Goal: Information Seeking & Learning: Check status

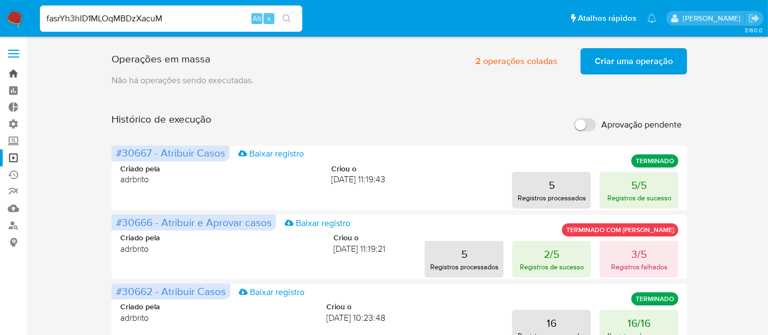
click at [10, 66] on link "Bandeja" at bounding box center [65, 73] width 130 height 17
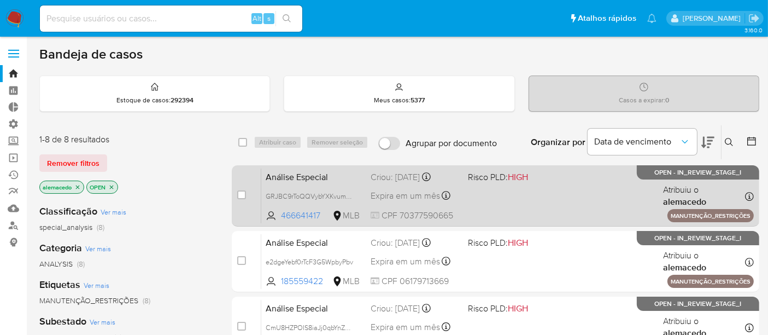
click at [547, 190] on div "Análise Especial GRJBC9rToQQVybYXKvumnplW 466641417 MLB Risco PLD: HIGH Criou: …" at bounding box center [507, 195] width 493 height 55
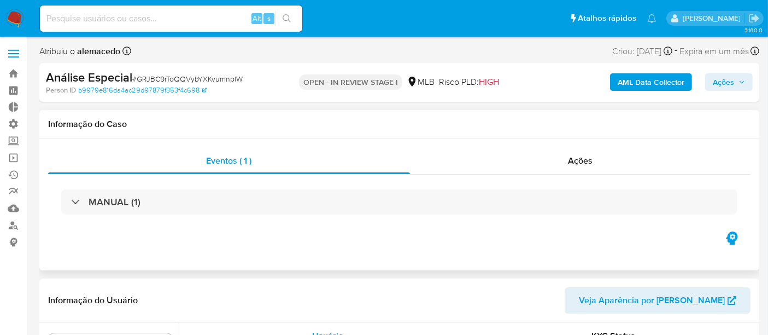
scroll to position [514, 0]
select select "10"
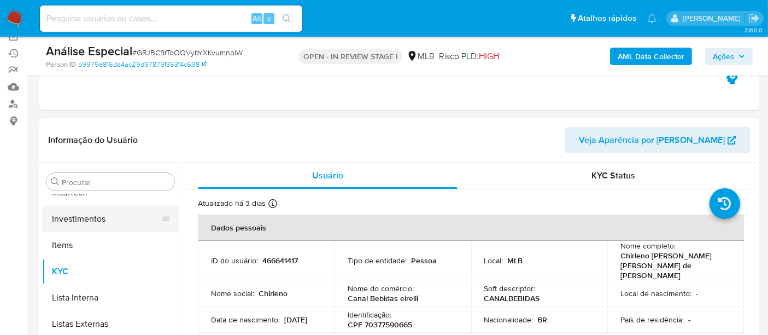
scroll to position [303, 0]
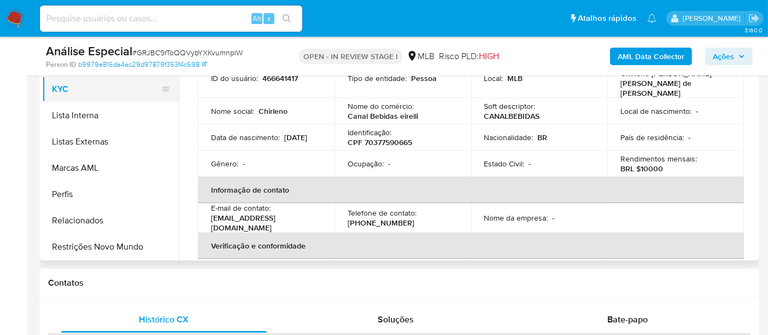
click at [80, 91] on button "KYC" at bounding box center [106, 89] width 128 height 26
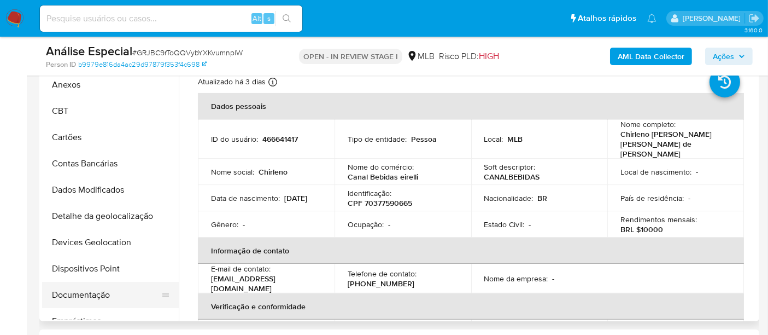
scroll to position [0, 0]
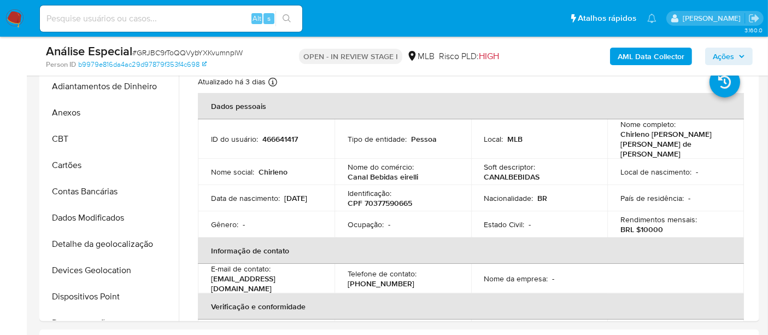
click at [84, 14] on input at bounding box center [171, 18] width 262 height 14
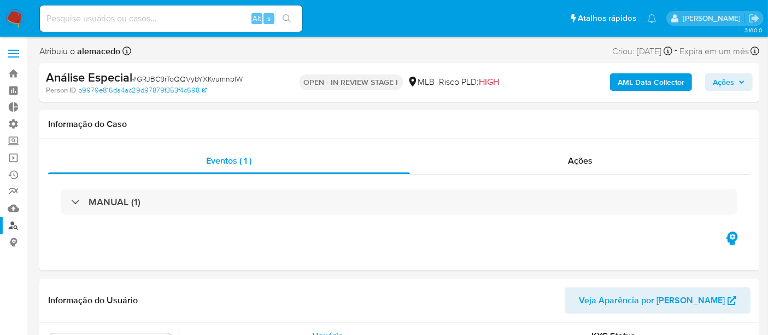
click at [16, 218] on link "Localizador de pessoas" at bounding box center [65, 225] width 130 height 17
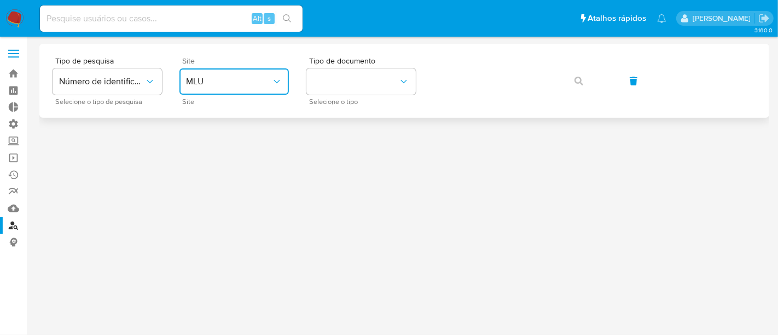
click at [253, 76] on span "MLU" at bounding box center [228, 81] width 85 height 11
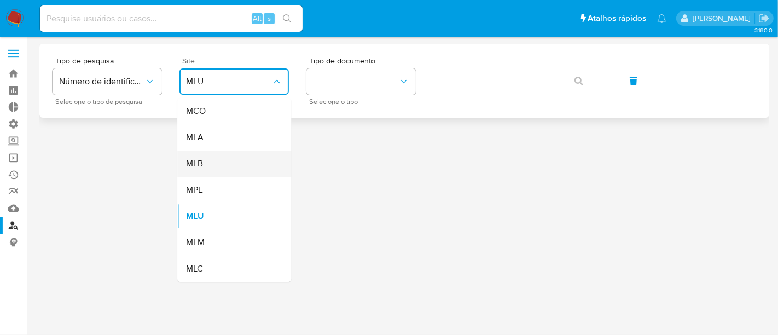
click at [221, 156] on div "MLB" at bounding box center [231, 163] width 90 height 26
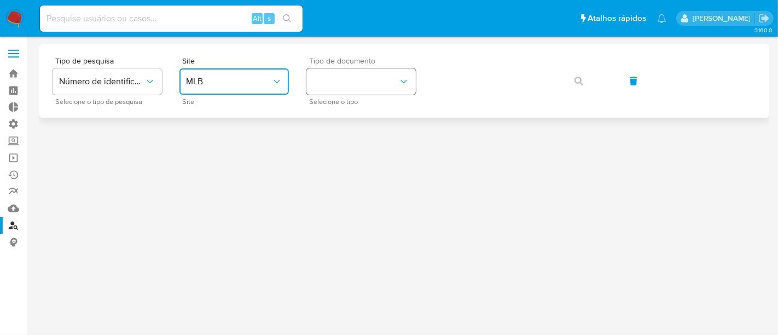
click at [334, 85] on button "identificationType" at bounding box center [360, 81] width 109 height 26
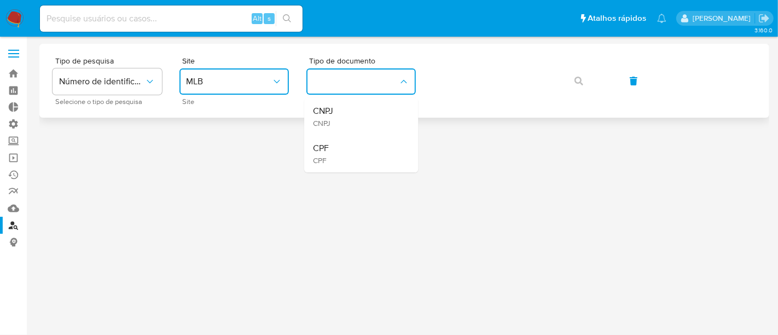
drag, startPoint x: 338, startPoint y: 149, endPoint x: 431, endPoint y: 95, distance: 107.3
click at [340, 149] on div "CPF CPF" at bounding box center [358, 153] width 90 height 37
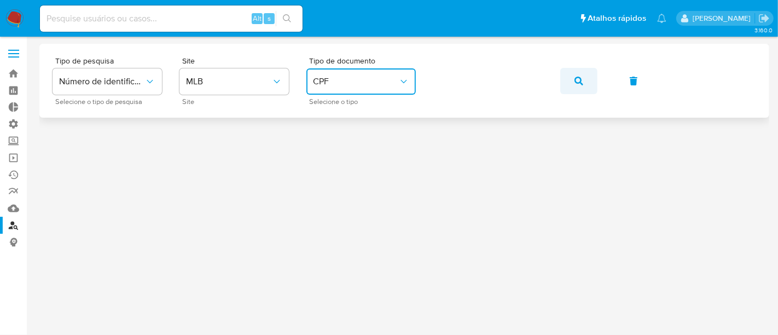
click at [576, 80] on icon "button" at bounding box center [578, 81] width 9 height 9
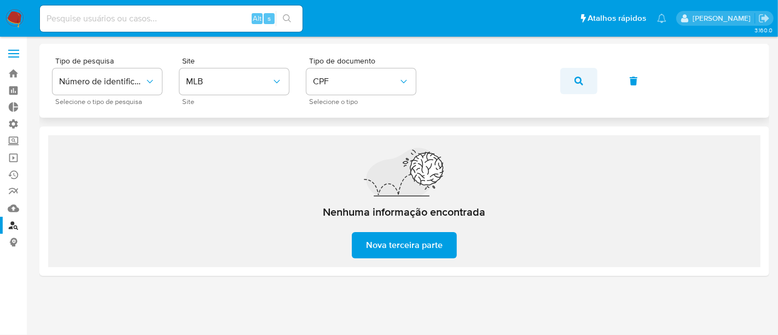
click at [574, 79] on icon "button" at bounding box center [578, 81] width 9 height 9
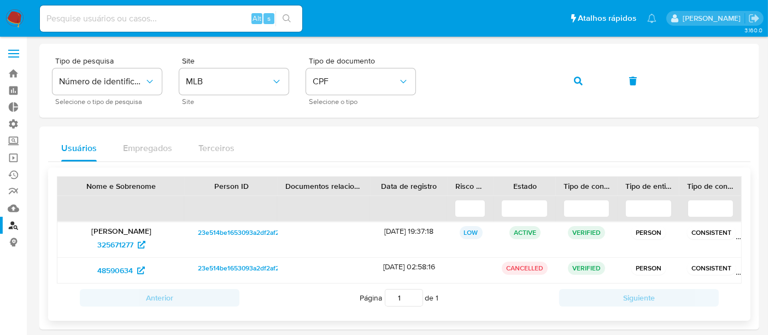
scroll to position [48, 0]
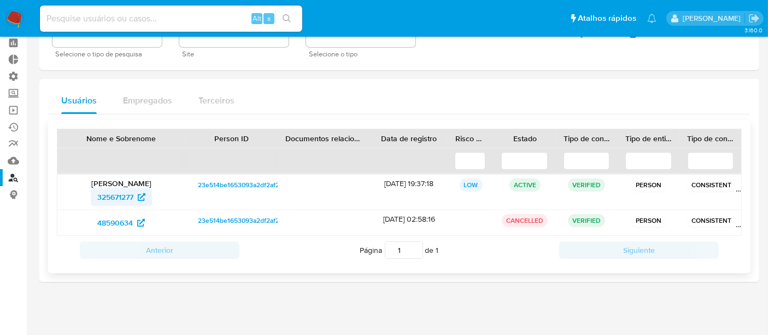
click at [120, 194] on span "325671277" at bounding box center [115, 196] width 36 height 17
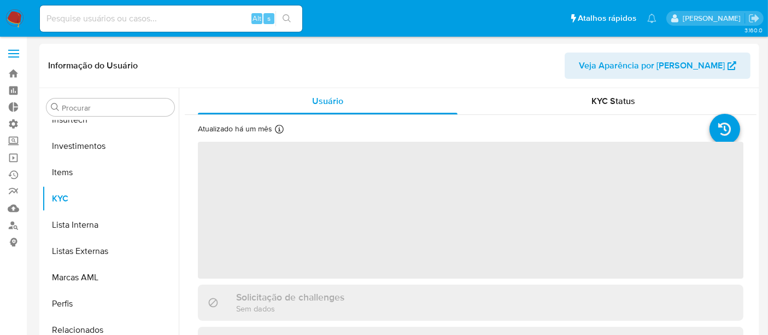
scroll to position [514, 0]
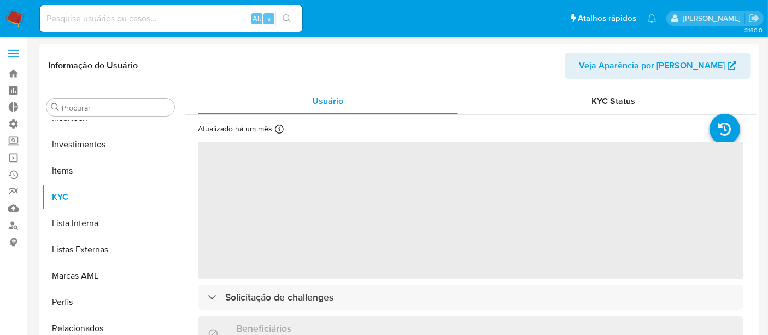
select select "10"
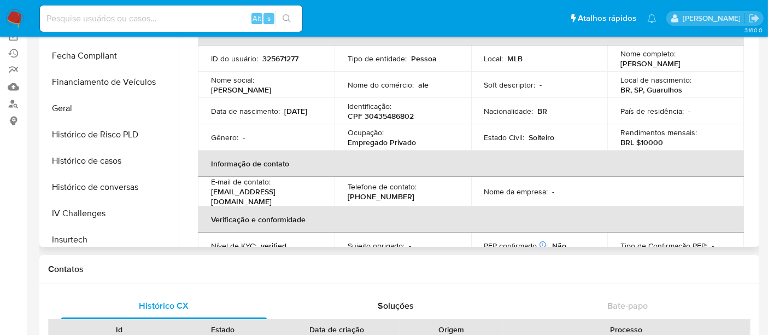
scroll to position [211, 0]
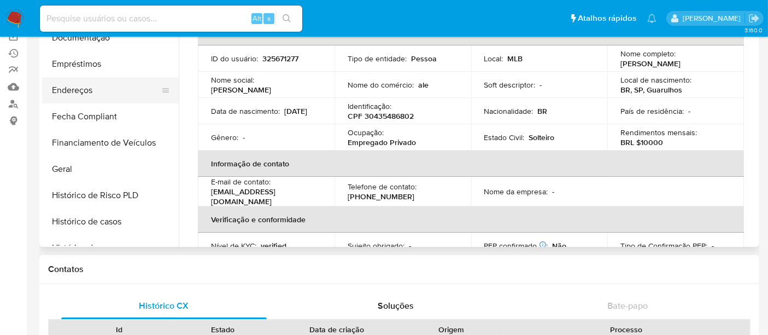
click at [86, 85] on button "Endereços" at bounding box center [106, 90] width 128 height 26
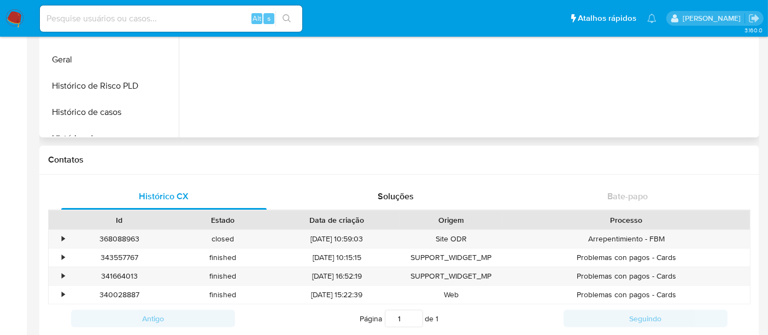
scroll to position [243, 0]
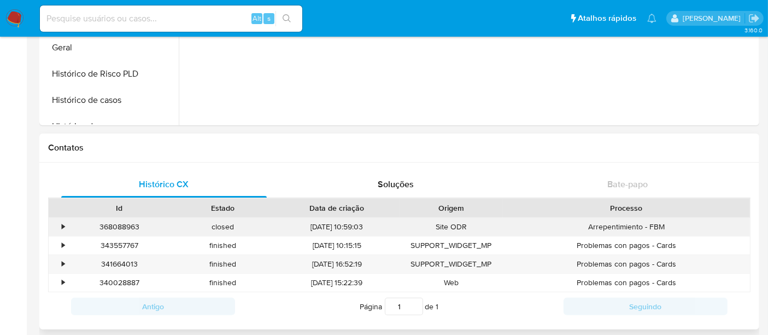
click at [64, 227] on div "•" at bounding box center [63, 226] width 3 height 10
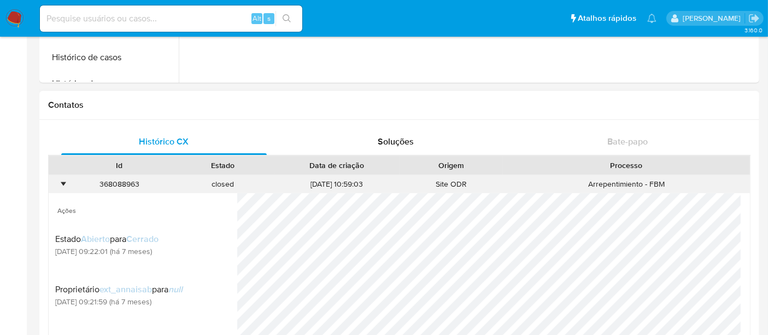
scroll to position [303, 0]
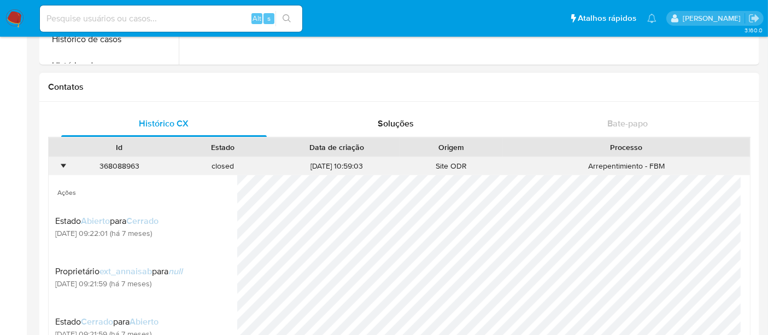
click at [63, 168] on div "•" at bounding box center [63, 166] width 3 height 10
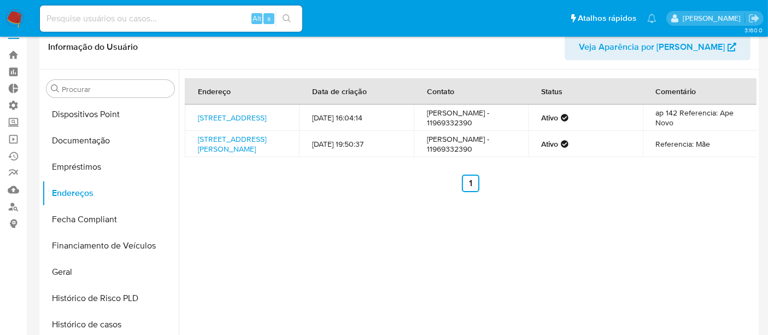
scroll to position [0, 0]
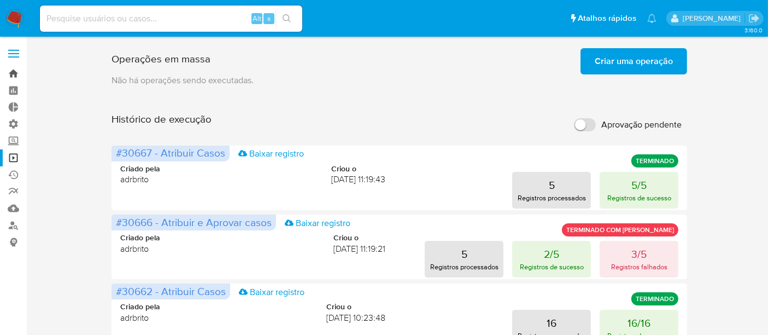
click at [22, 68] on link "Bandeja" at bounding box center [65, 73] width 130 height 17
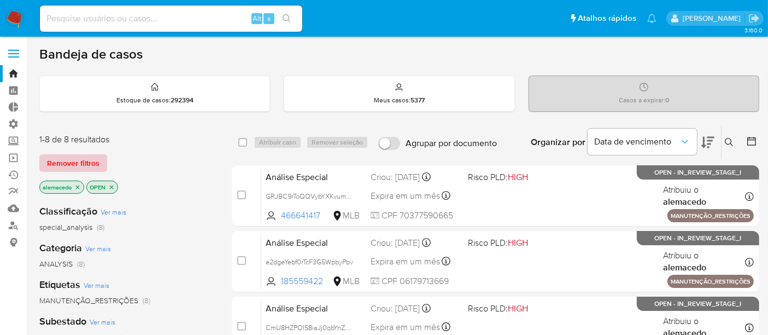
click at [96, 164] on span "Remover filtros" at bounding box center [73, 162] width 52 height 15
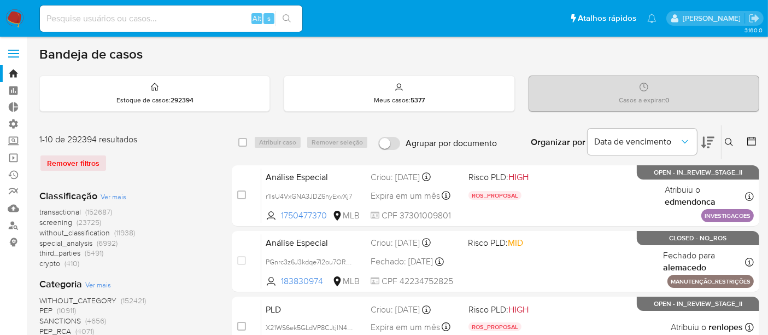
click at [733, 133] on div "Insira a ID do usuário ou caso Procurar Remover filtros" at bounding box center [730, 142] width 19 height 34
click at [730, 138] on icon at bounding box center [729, 142] width 8 height 8
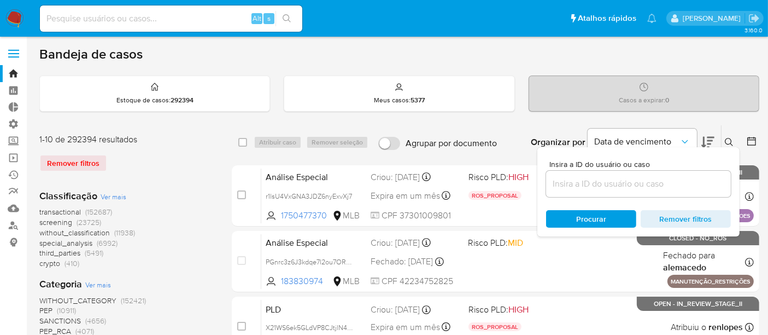
click at [593, 181] on input at bounding box center [638, 184] width 185 height 14
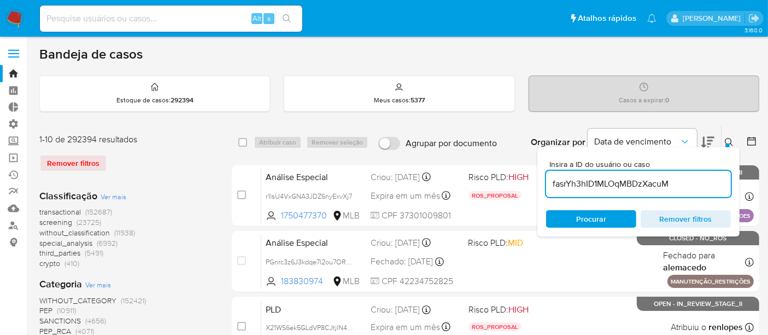
type input "fasrYh3hID1MLOqMBDzXacuM"
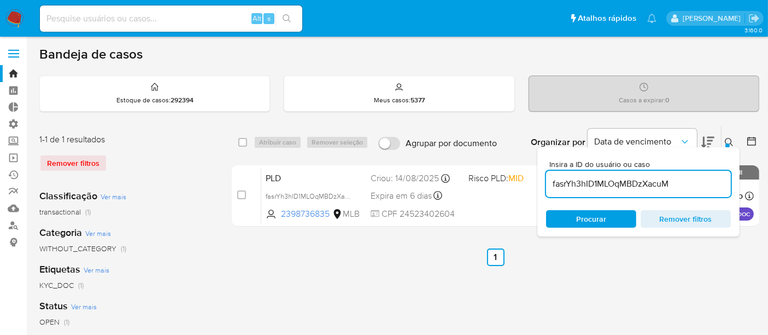
click at [583, 218] on span "Procurar" at bounding box center [591, 218] width 30 height 17
click at [553, 182] on input "fasrYh3hID1MLOqMBDzXacuM" at bounding box center [638, 184] width 185 height 14
click at [732, 140] on icon at bounding box center [729, 142] width 9 height 9
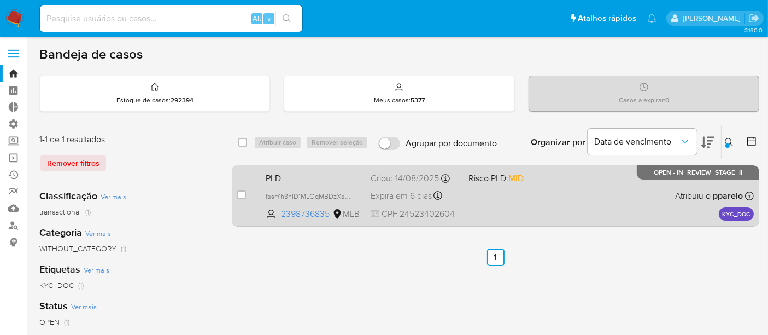
click at [523, 191] on div "PLD fasrYh3hID1MLOqMBDzXacuM 2398736835 MLB Risco PLD: MID Criou: 14/08/2025 Cr…" at bounding box center [507, 195] width 493 height 55
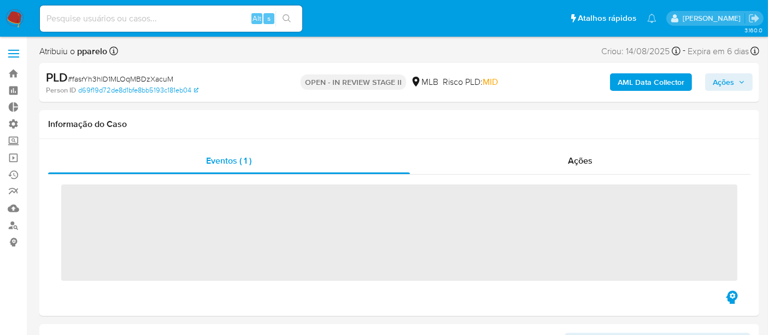
scroll to position [514, 0]
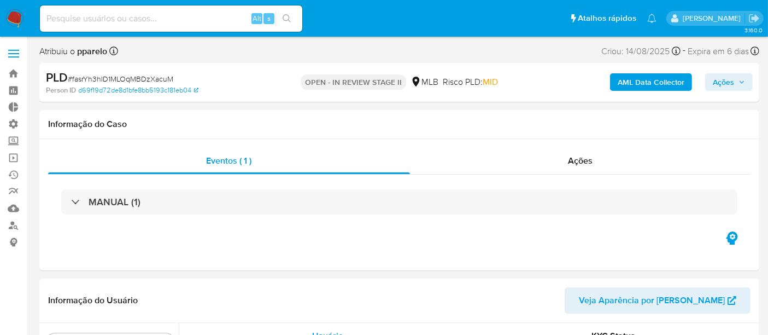
select select "10"
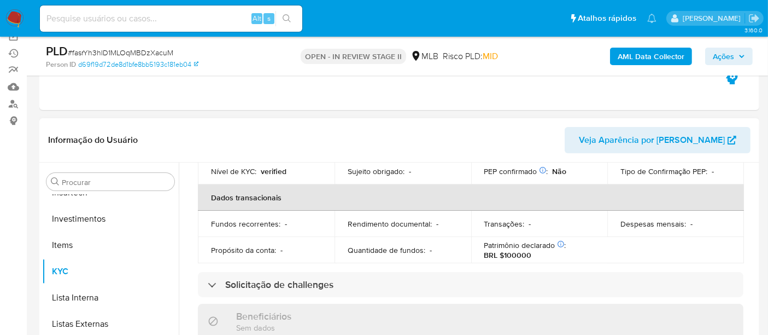
scroll to position [303, 0]
